Goal: Task Accomplishment & Management: Manage account settings

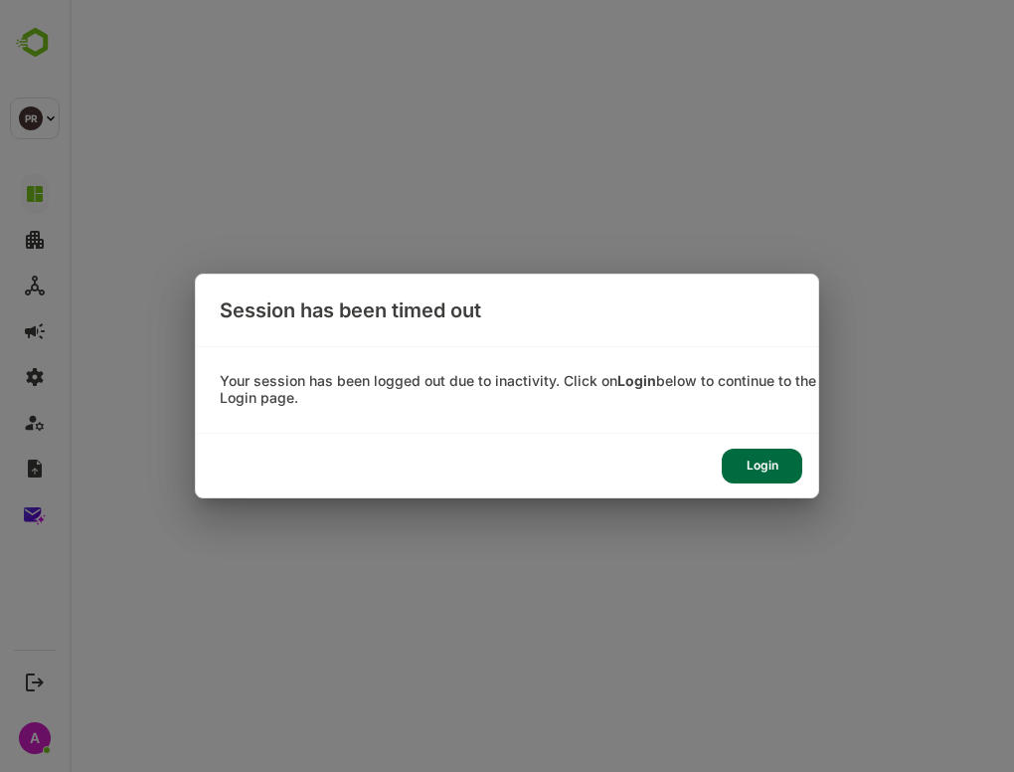
click at [768, 463] on div "Login" at bounding box center [762, 466] width 81 height 35
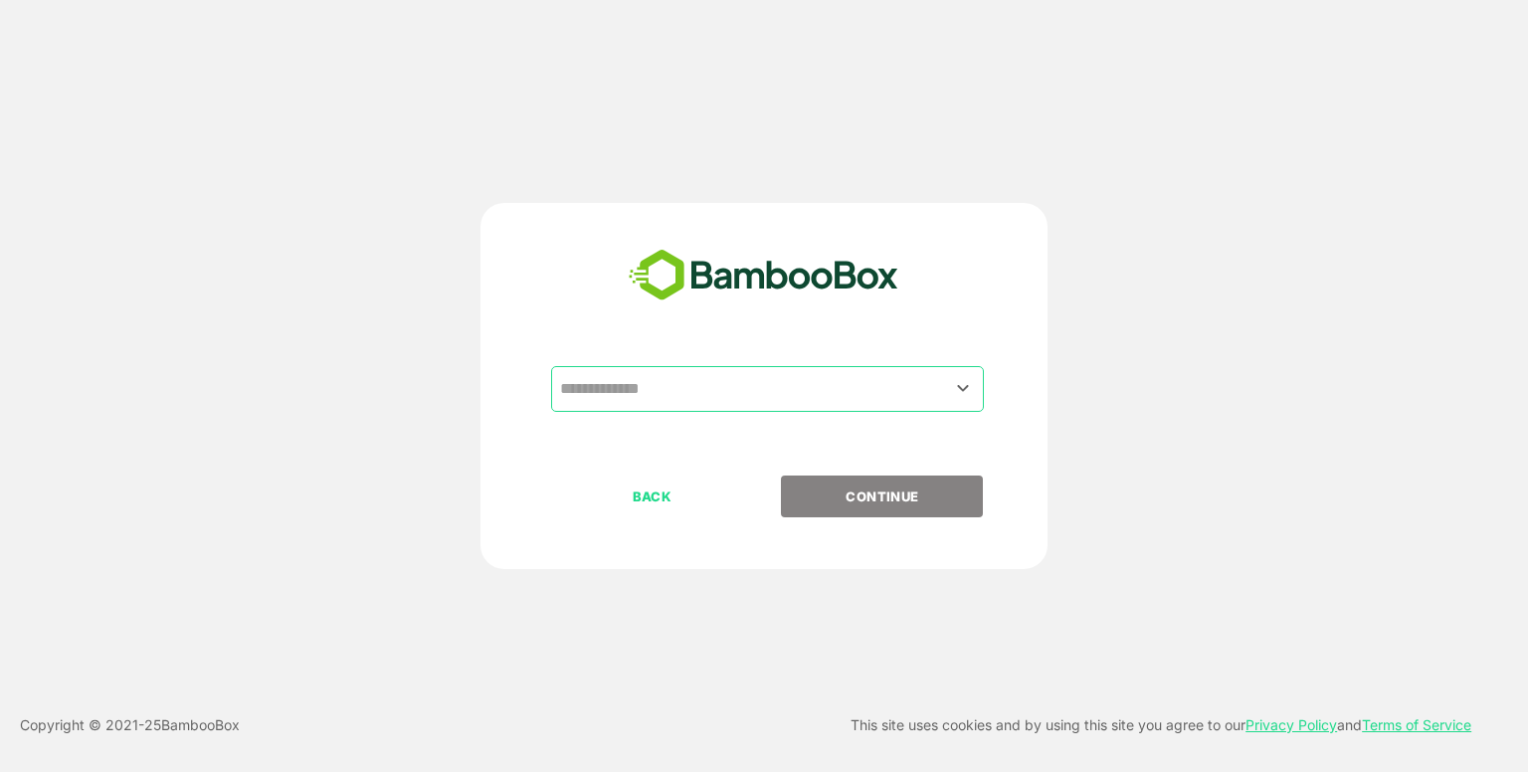
click at [714, 385] on input "text" at bounding box center [767, 389] width 425 height 38
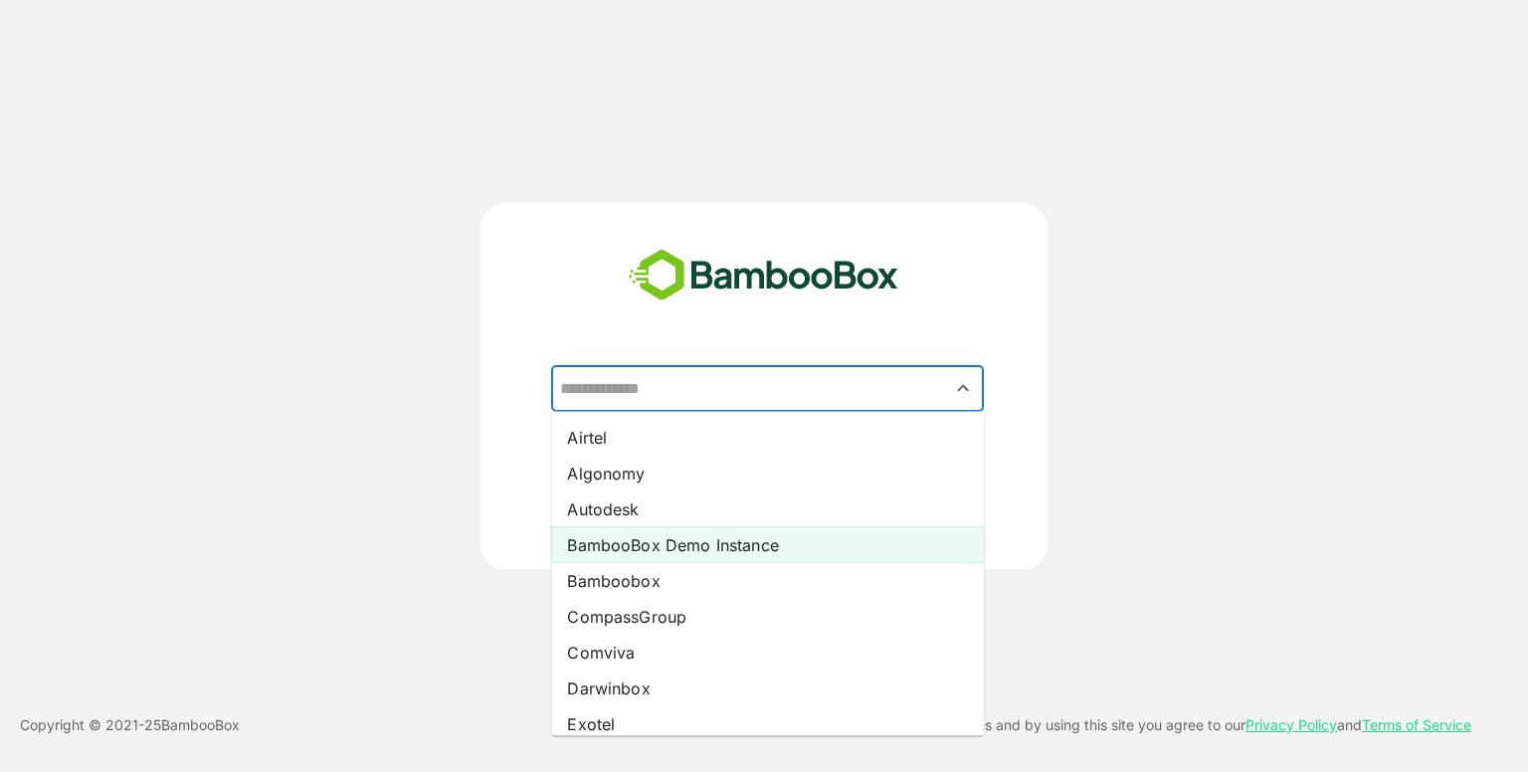
click at [646, 544] on li "BambooBox Demo Instance" at bounding box center [767, 545] width 433 height 36
type input "**********"
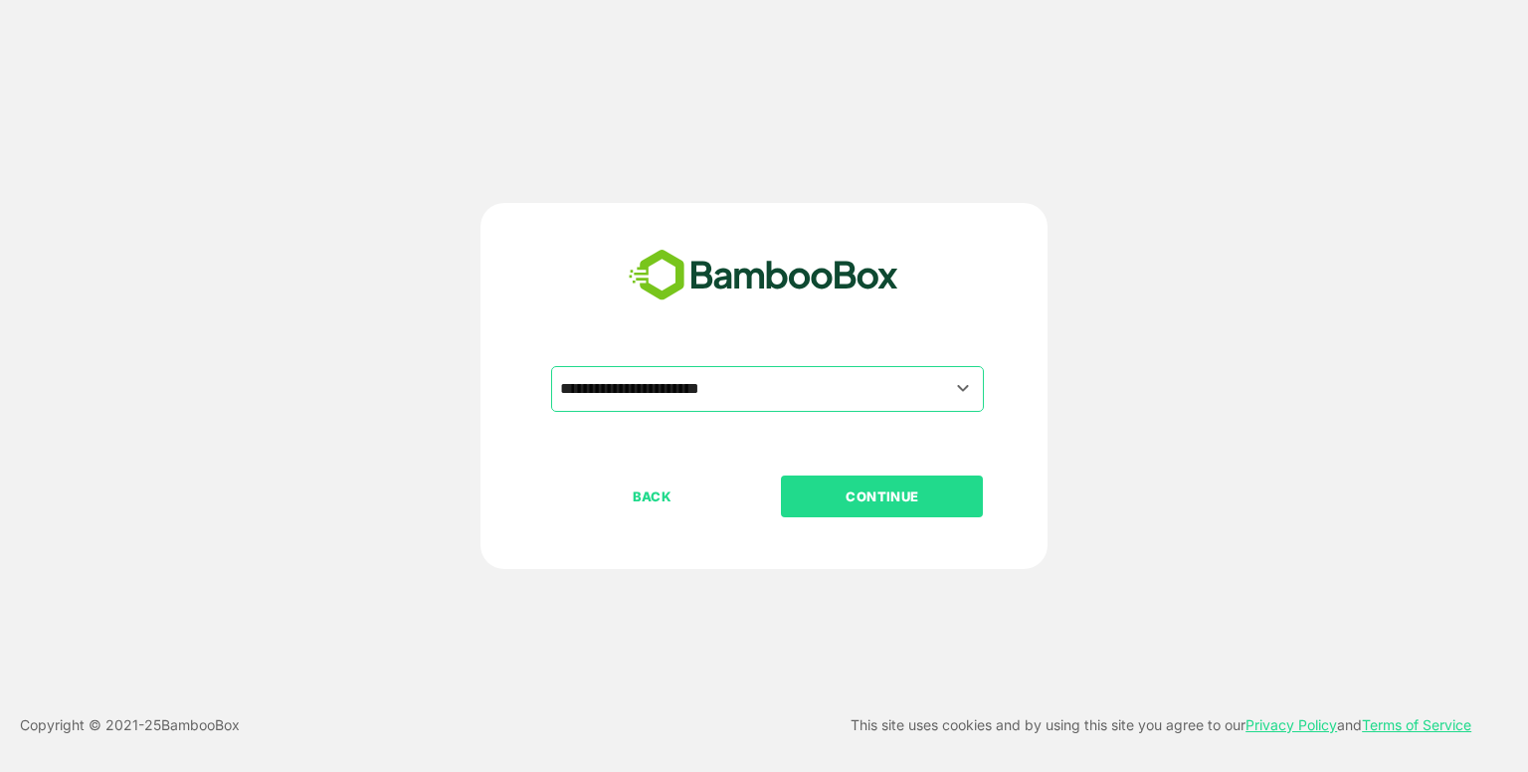
click at [816, 505] on p "CONTINUE" at bounding box center [882, 496] width 199 height 22
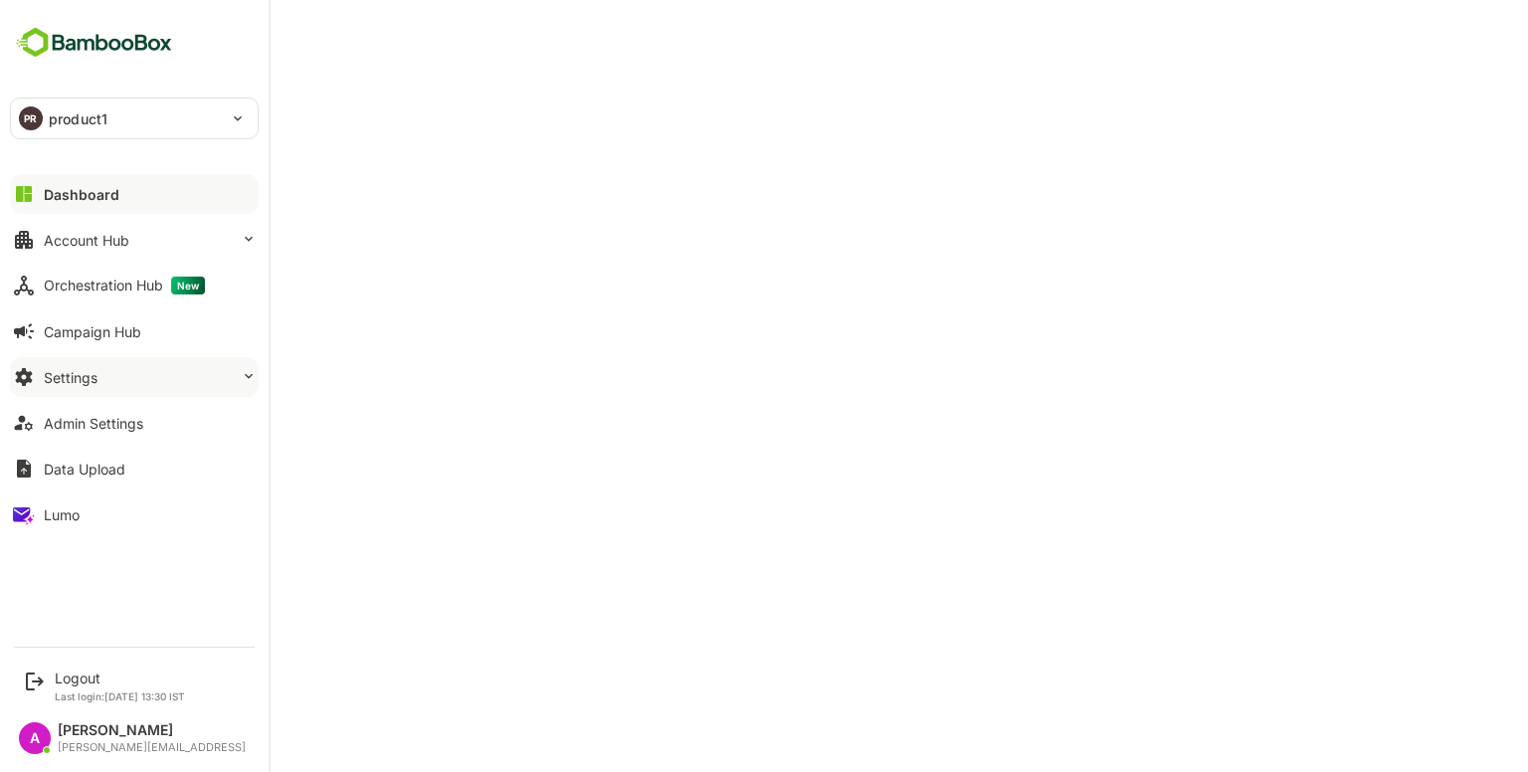
click at [90, 386] on button "Settings" at bounding box center [134, 377] width 249 height 40
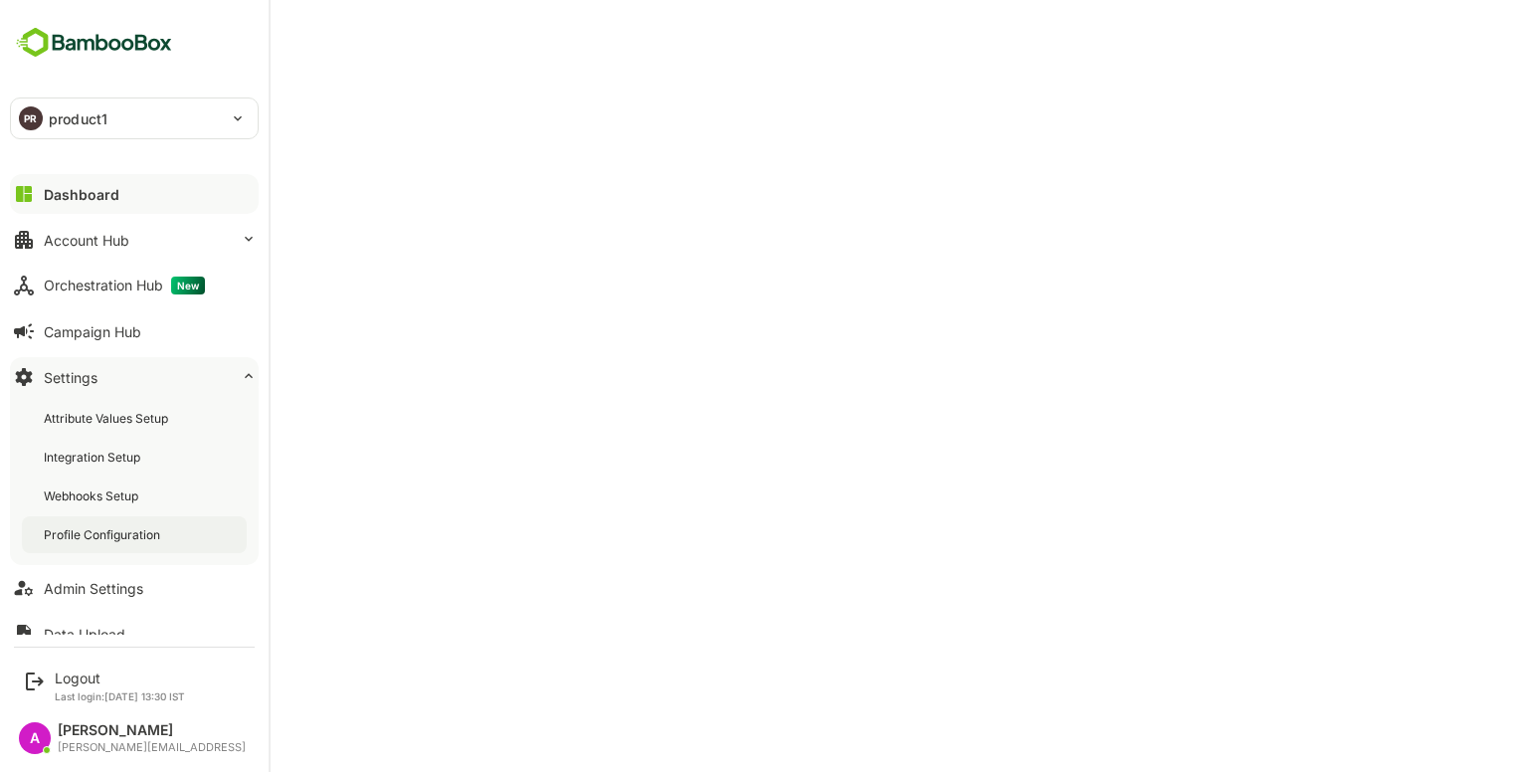
click at [88, 529] on div "Profile Configuration" at bounding box center [104, 534] width 120 height 17
